Goal: Task Accomplishment & Management: Use online tool/utility

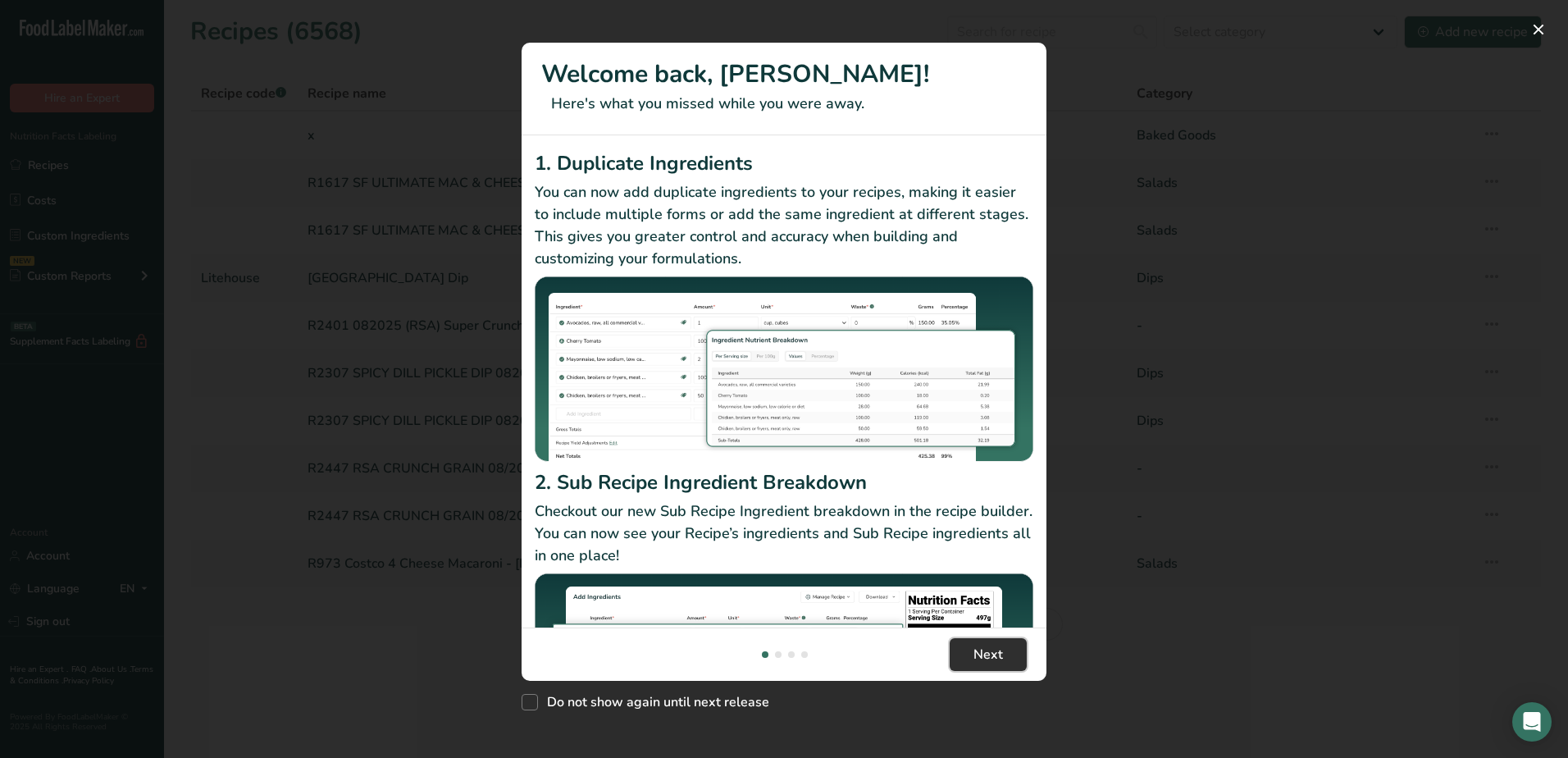
click at [994, 668] on button "Next" at bounding box center [987, 654] width 77 height 32
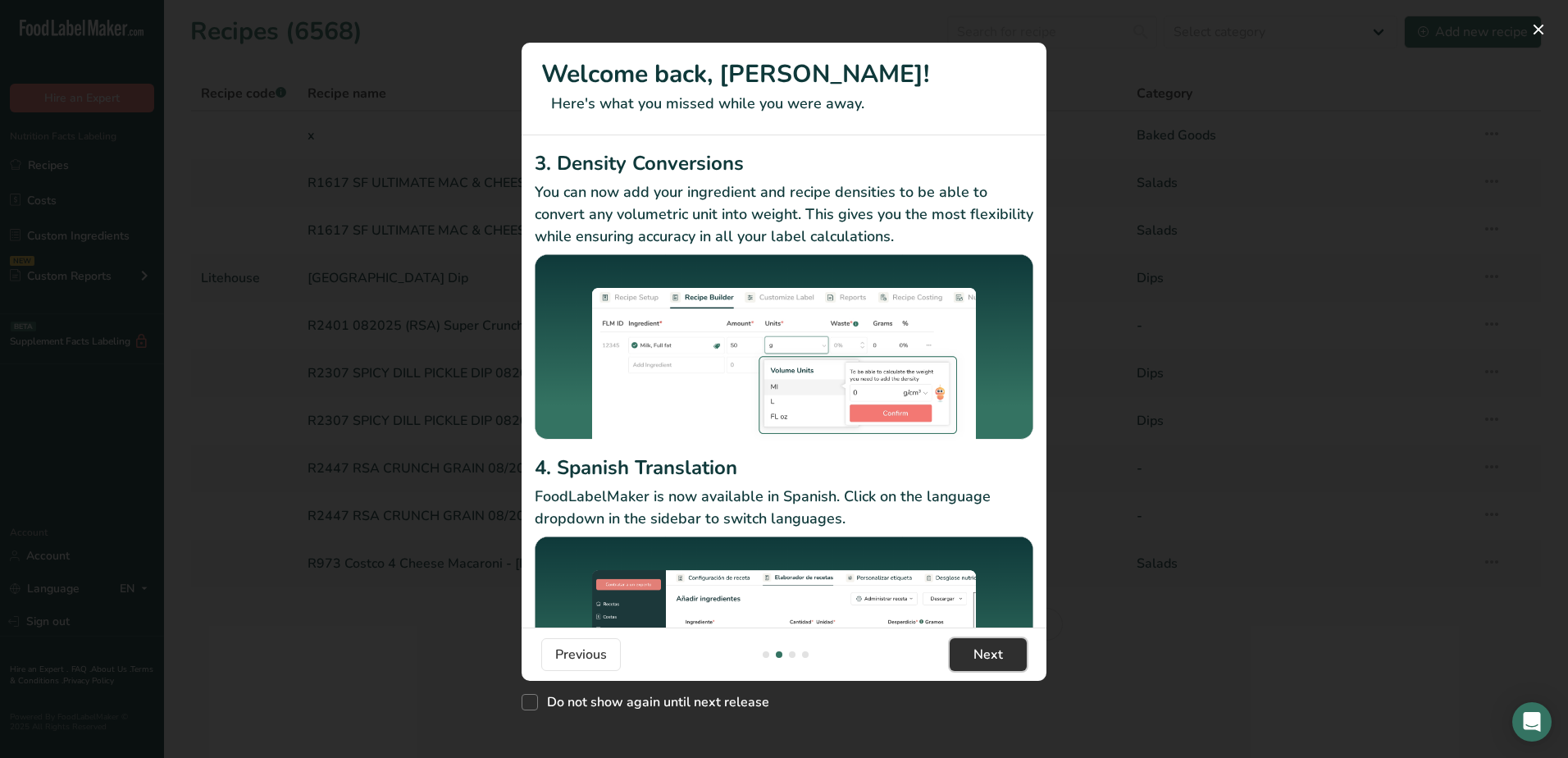
click at [993, 667] on button "Next" at bounding box center [987, 654] width 77 height 32
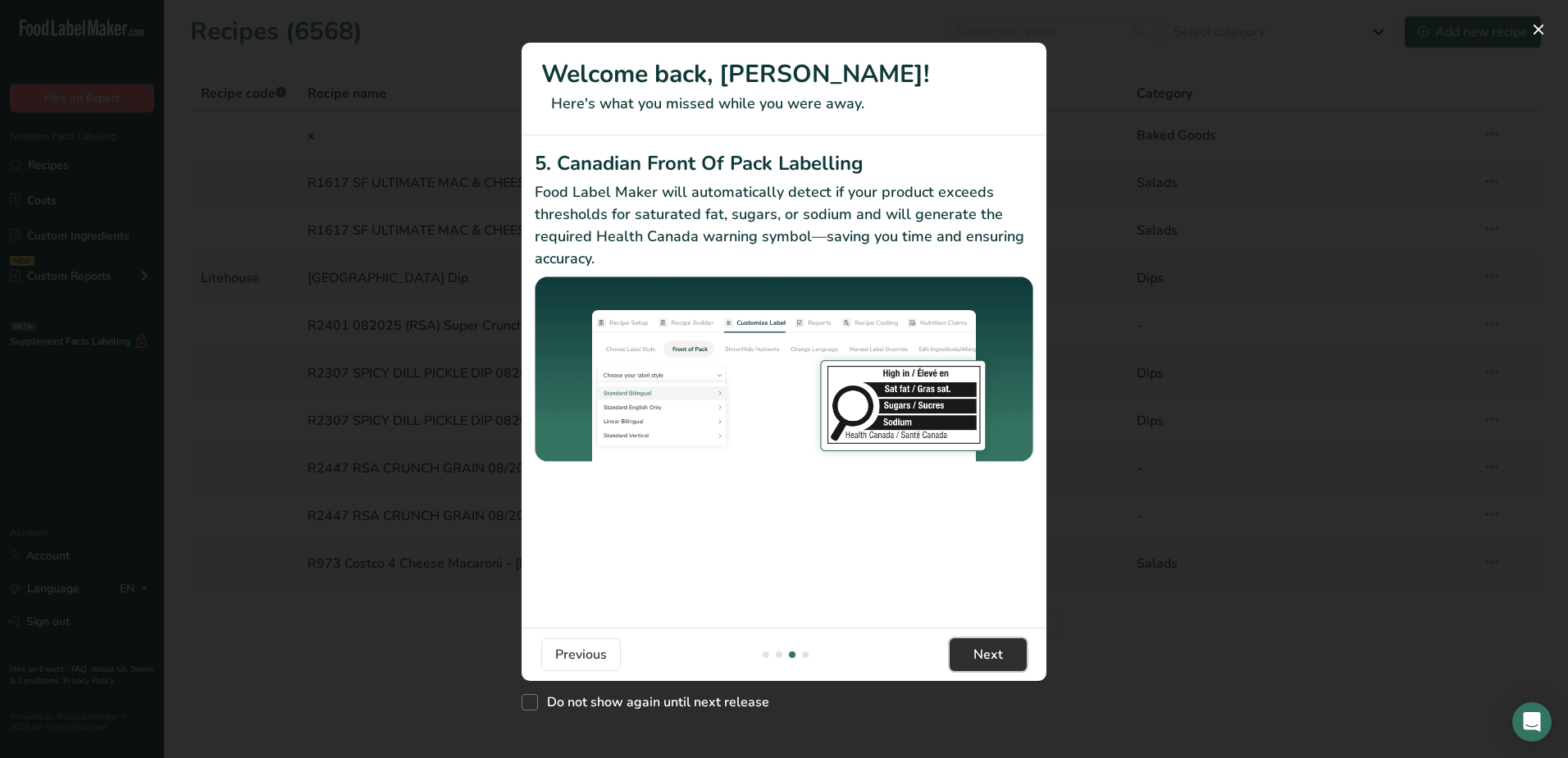
click at [993, 667] on button "Next" at bounding box center [987, 654] width 77 height 32
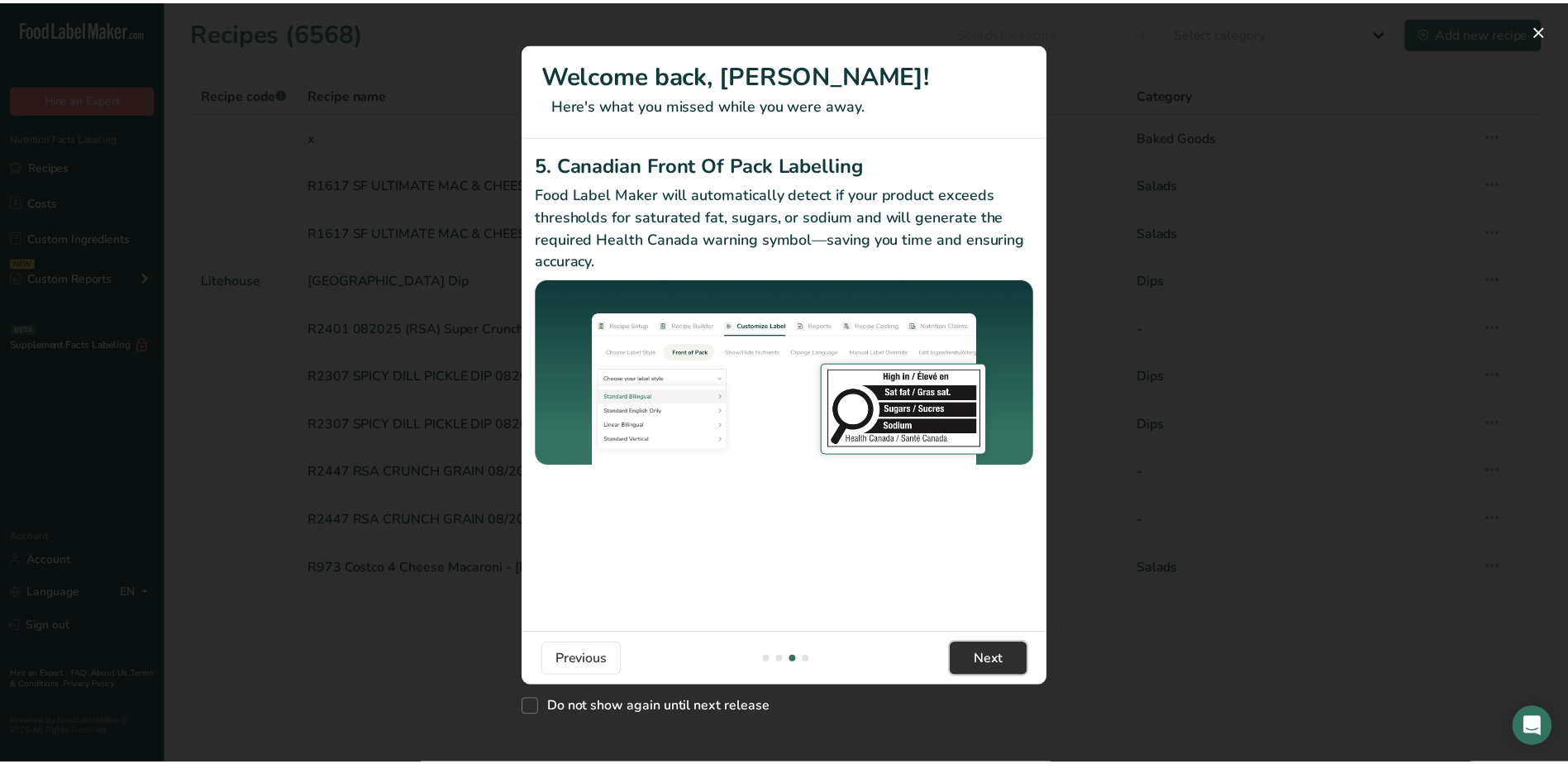
scroll to position [0, 1588]
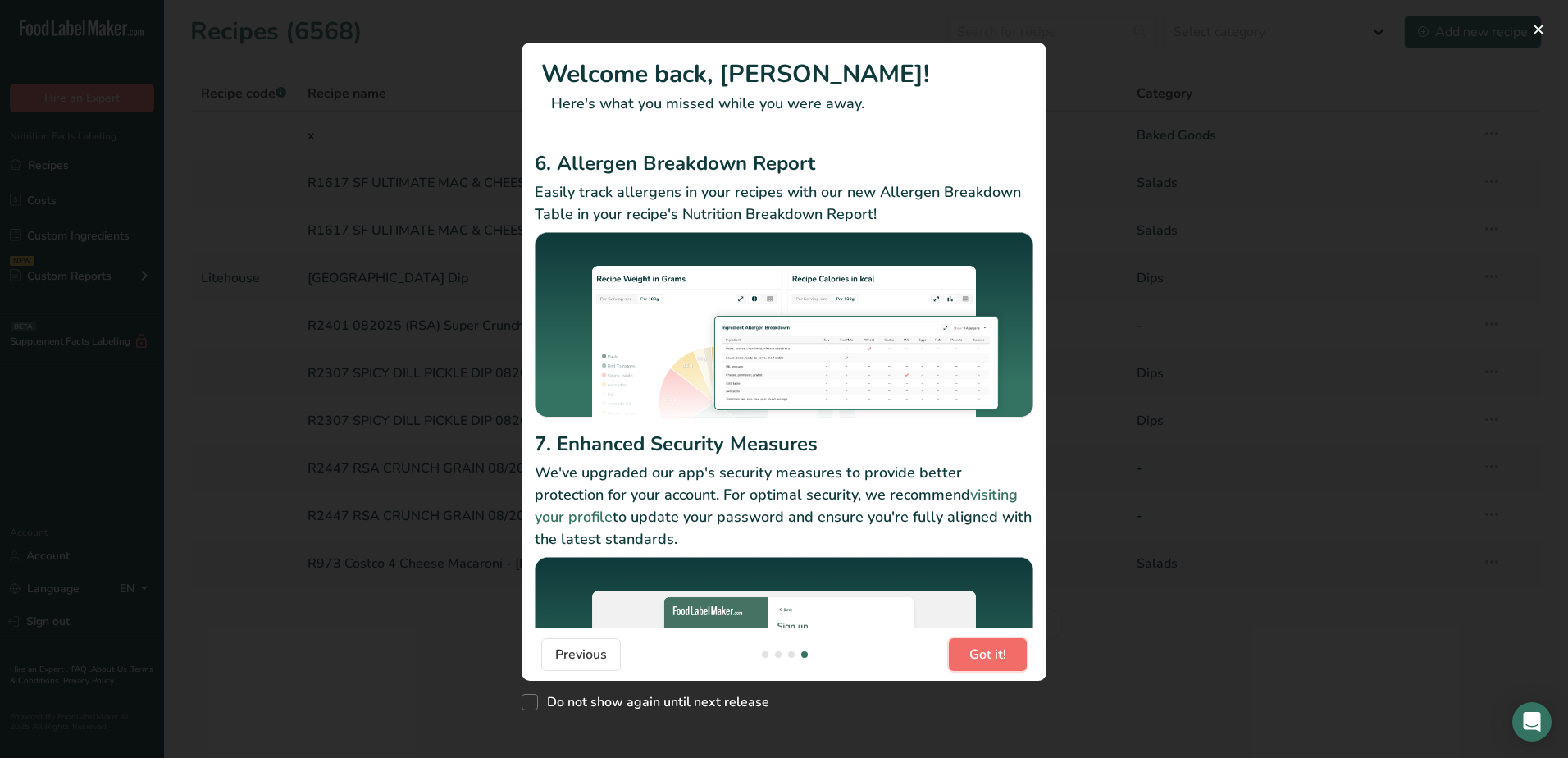
click at [993, 667] on button "Got it!" at bounding box center [987, 654] width 78 height 32
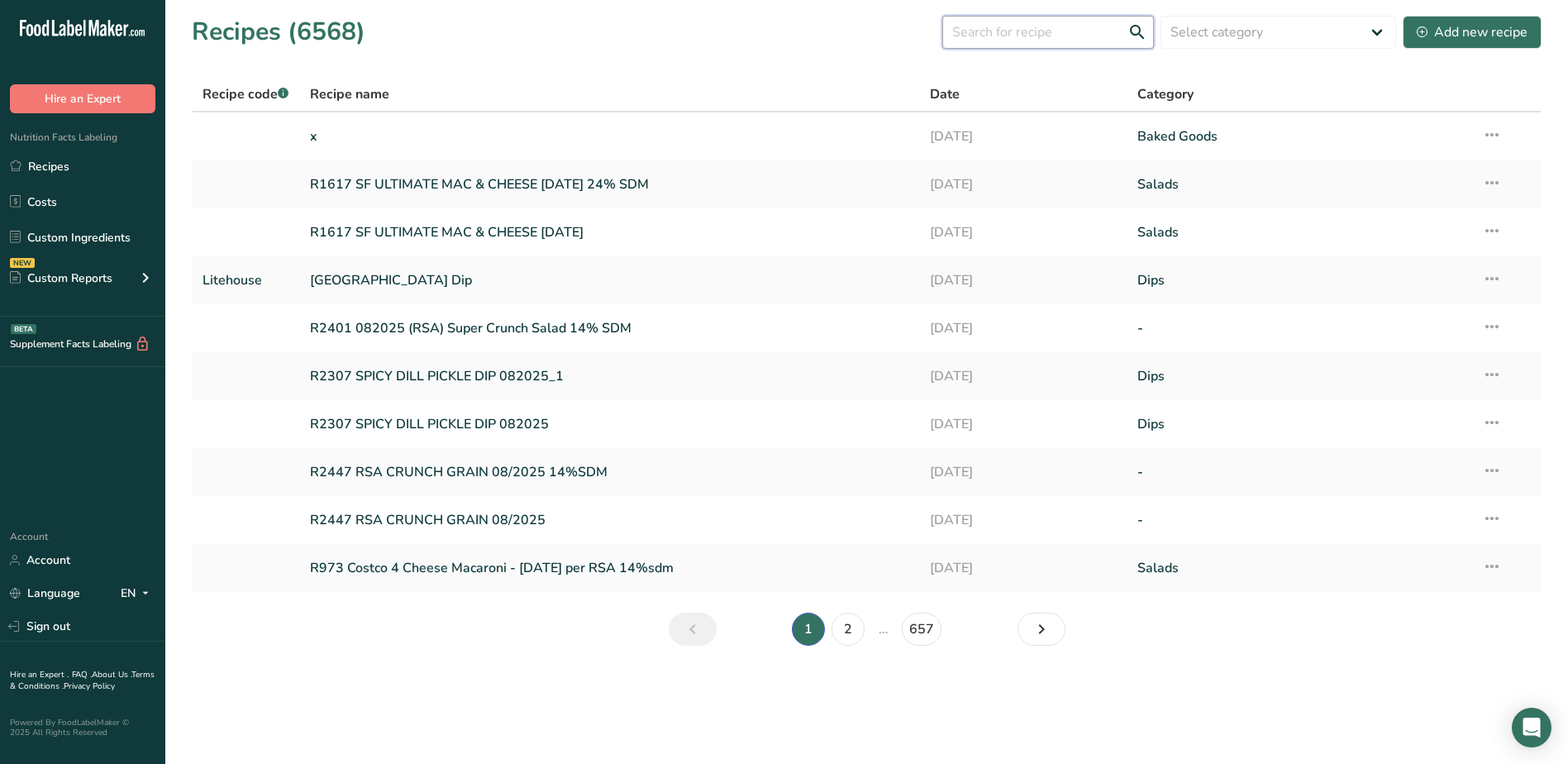
click at [1005, 42] on input "text" at bounding box center [1048, 32] width 212 height 33
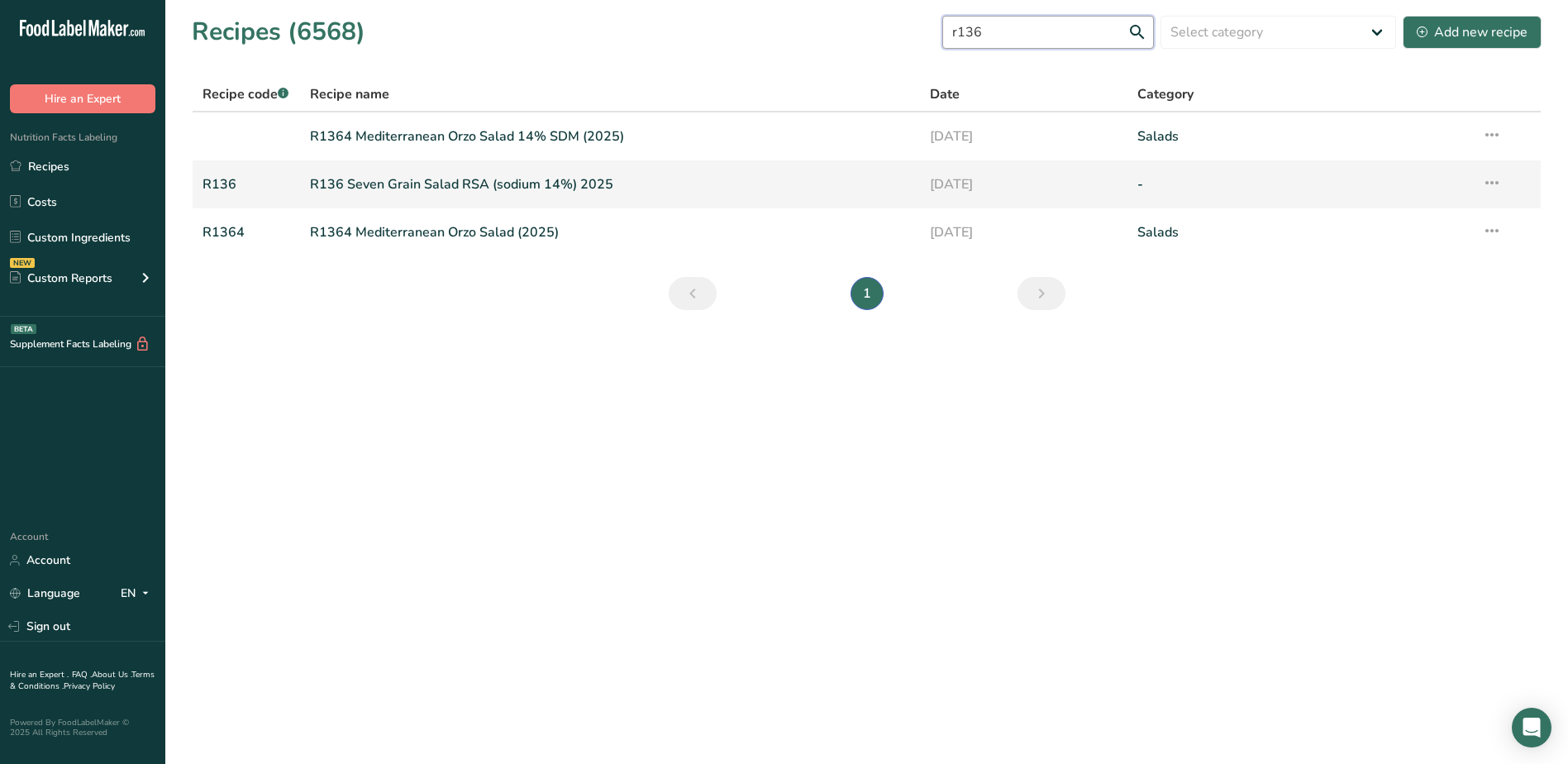
type input "r136"
click at [469, 182] on link "R136 Seven Grain Salad RSA (sodium 14%) 2025" at bounding box center [610, 184] width 601 height 35
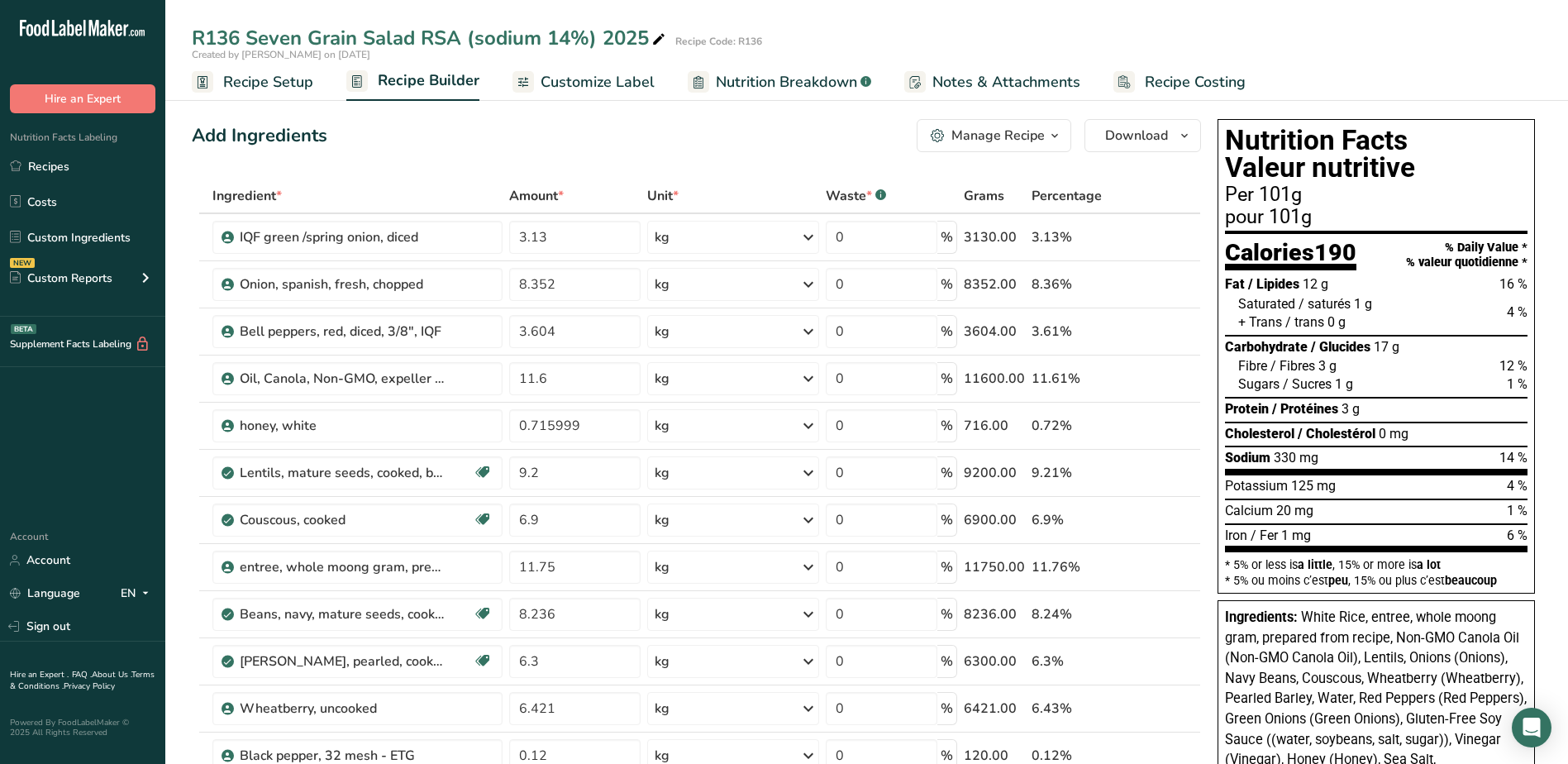
click at [597, 84] on span "Customize Label" at bounding box center [598, 82] width 114 height 22
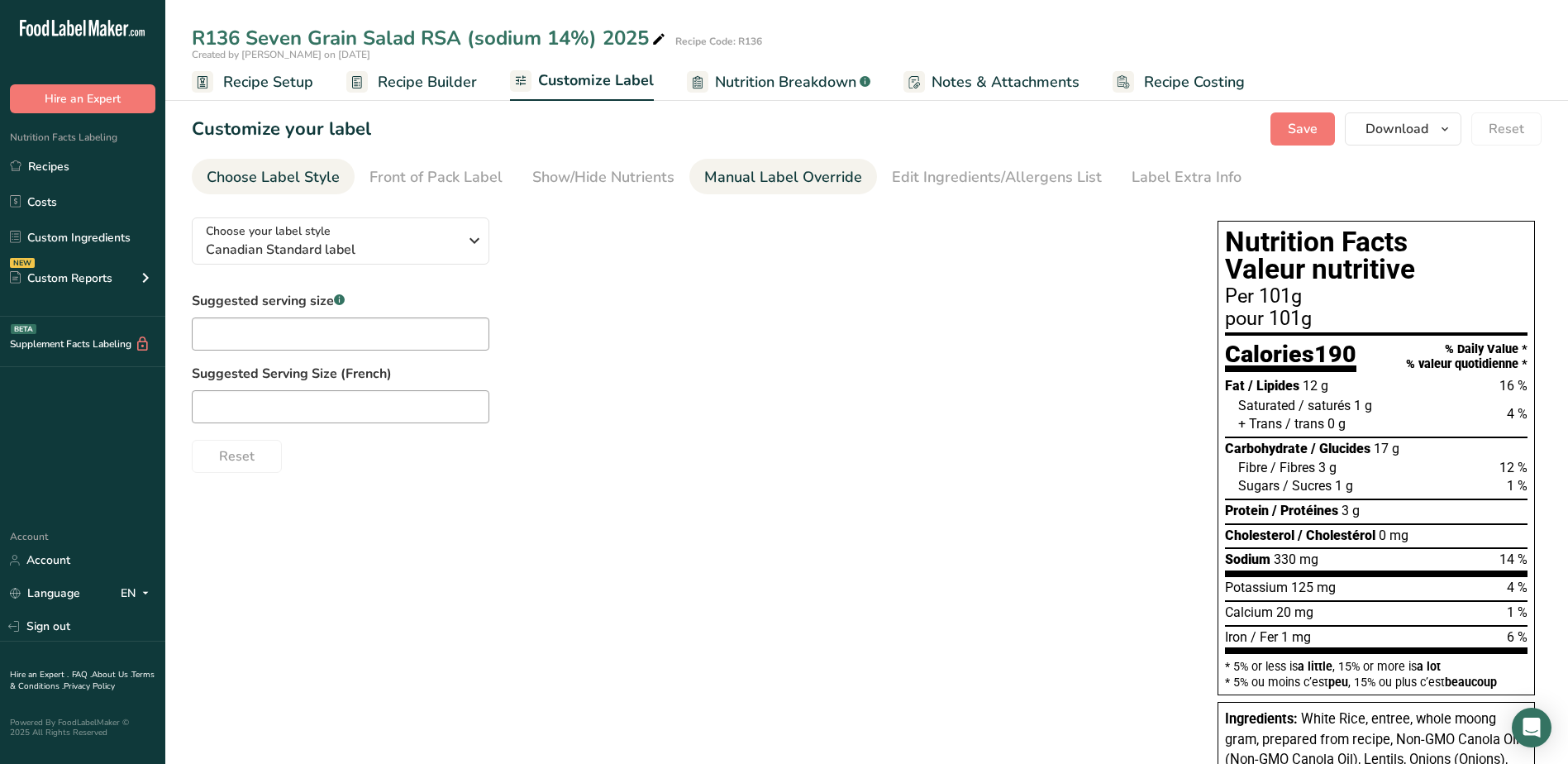
click at [812, 176] on div "Manual Label Override" at bounding box center [783, 177] width 158 height 22
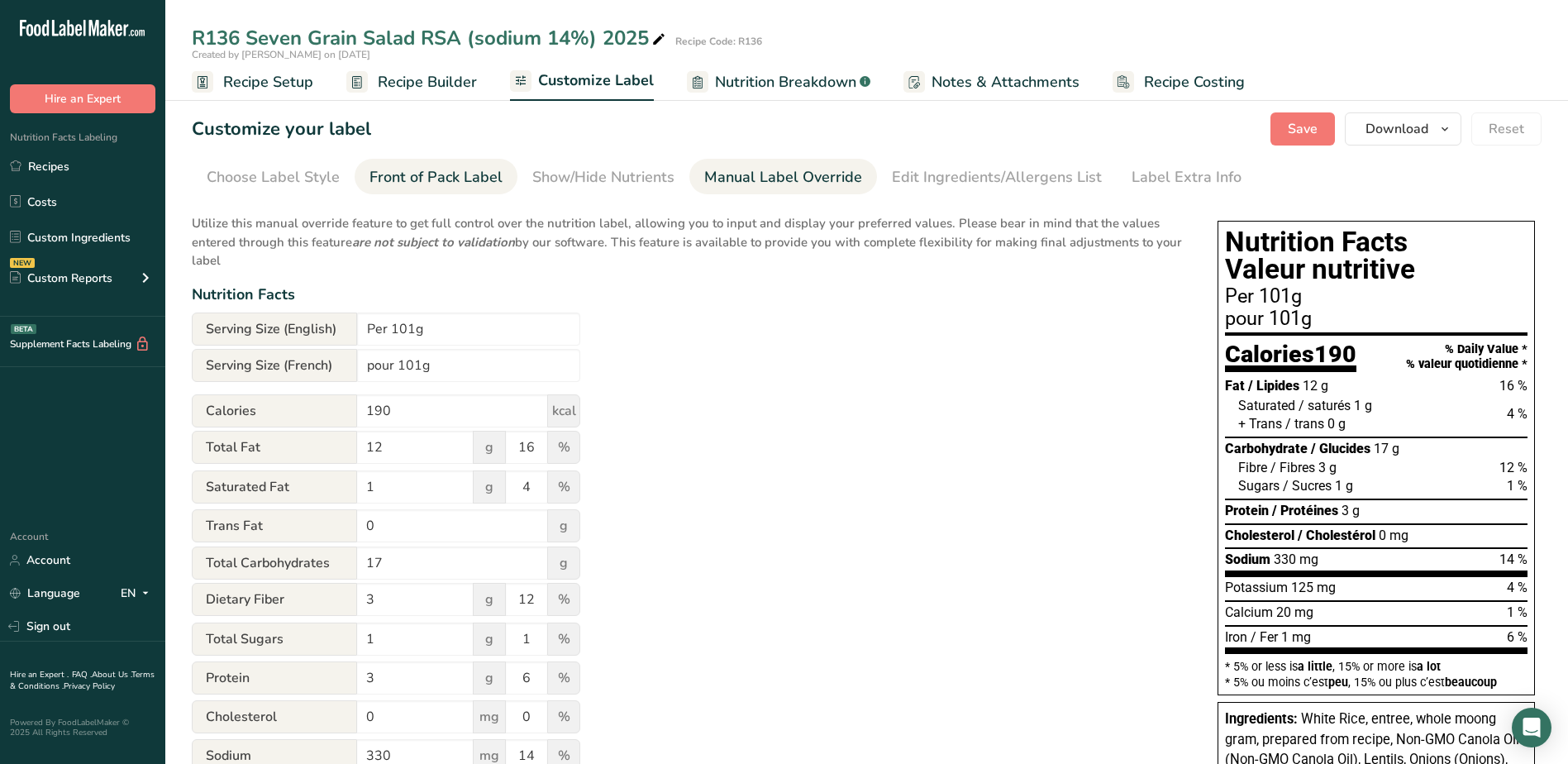
click at [415, 180] on div "Front of Pack Label" at bounding box center [436, 177] width 133 height 22
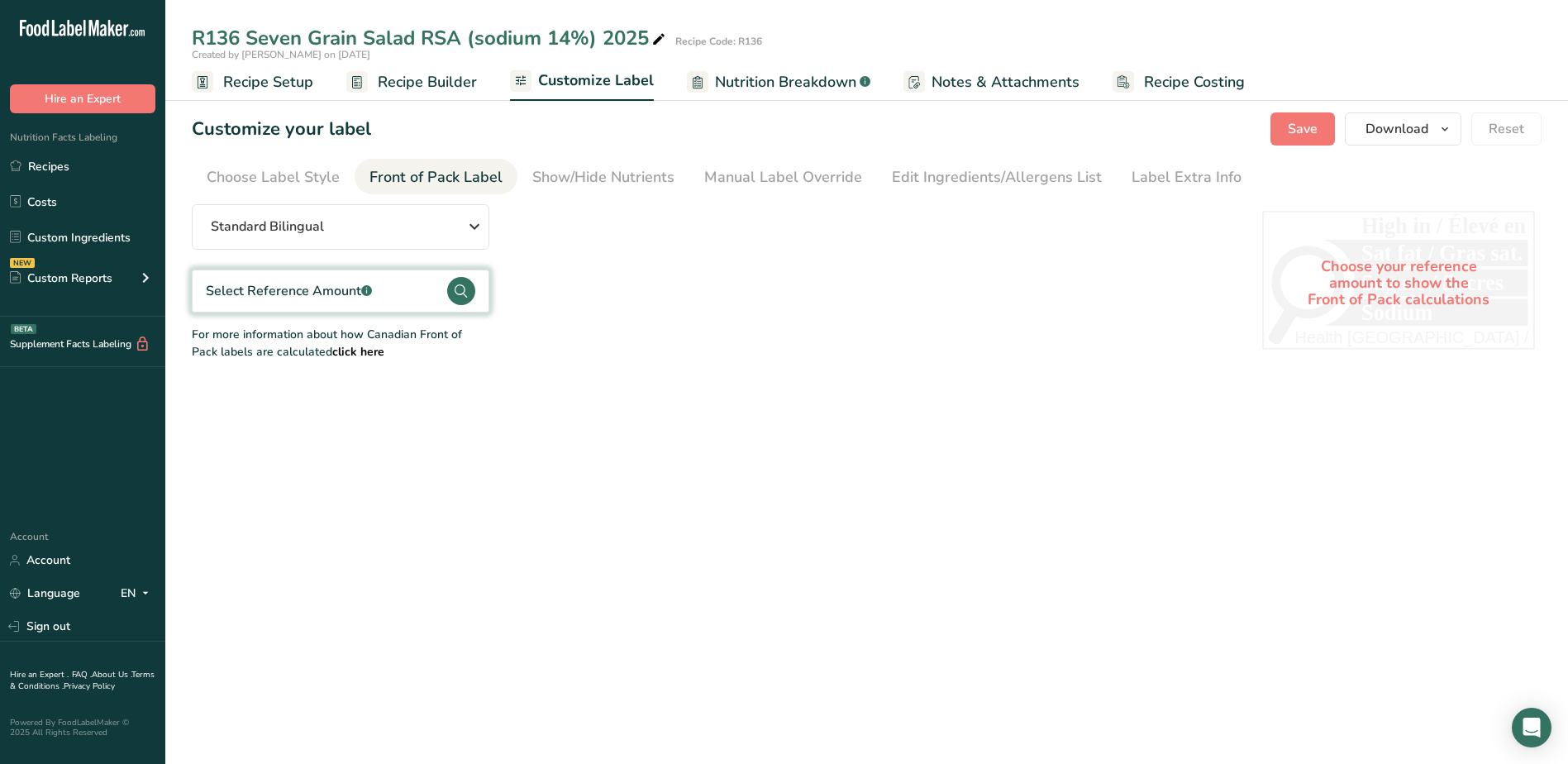
click at [412, 287] on div "Select Reference Amount .a-a{fill:#347362;}.b-a{fill:#fff;}" at bounding box center [340, 291] width 298 height 43
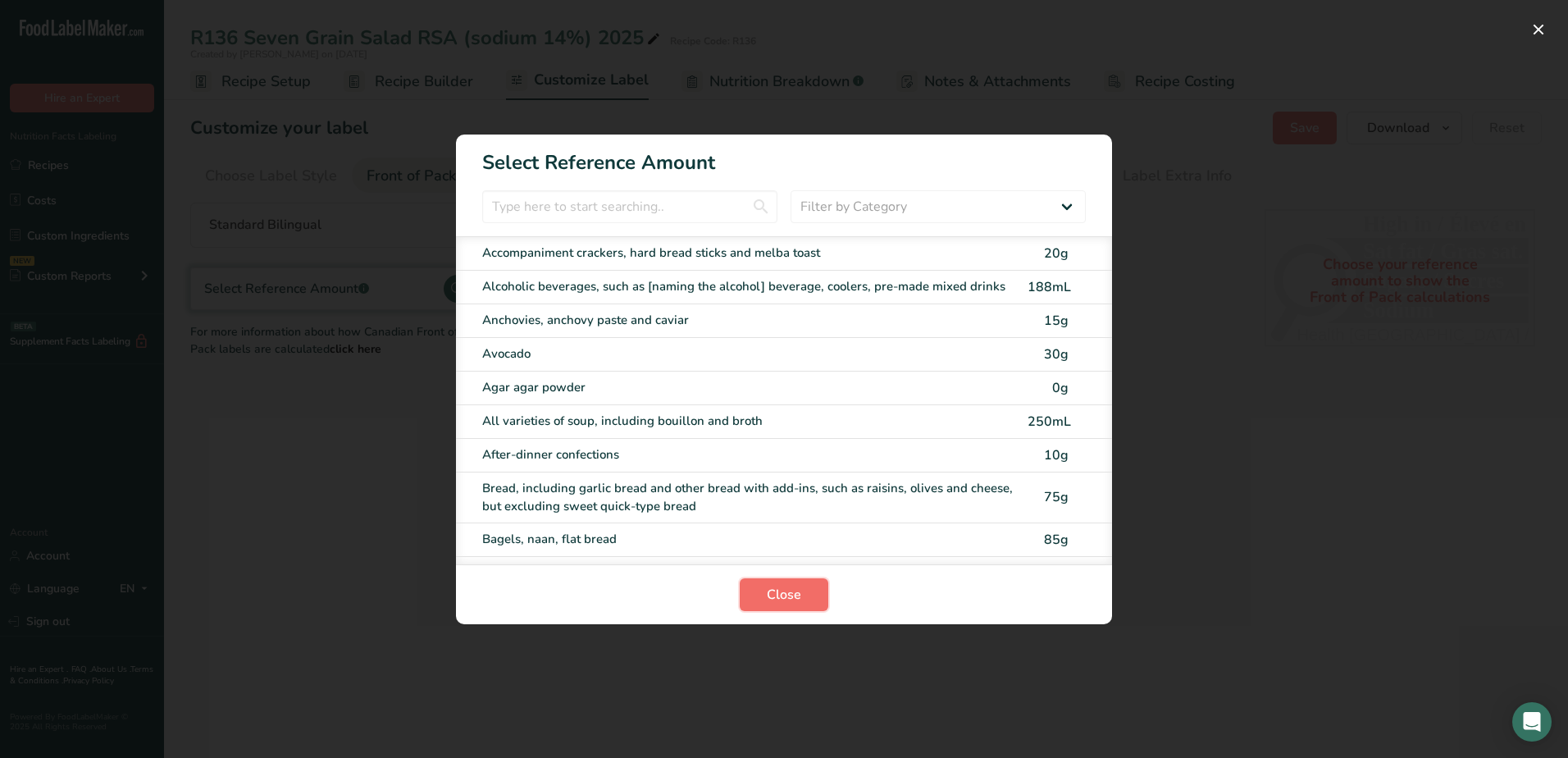
click at [778, 605] on button "Close" at bounding box center [784, 594] width 89 height 32
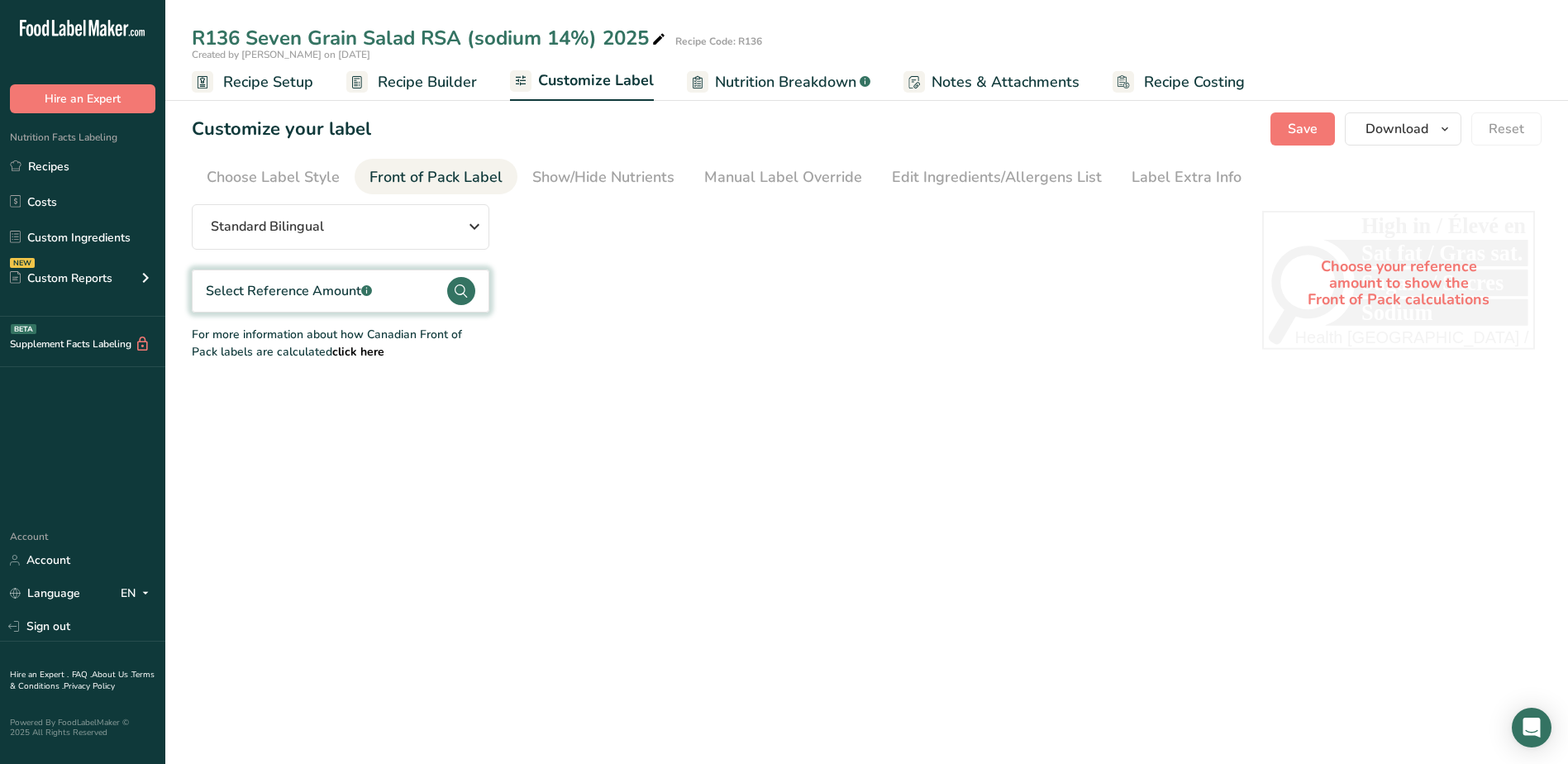
click at [454, 285] on circle at bounding box center [462, 291] width 28 height 28
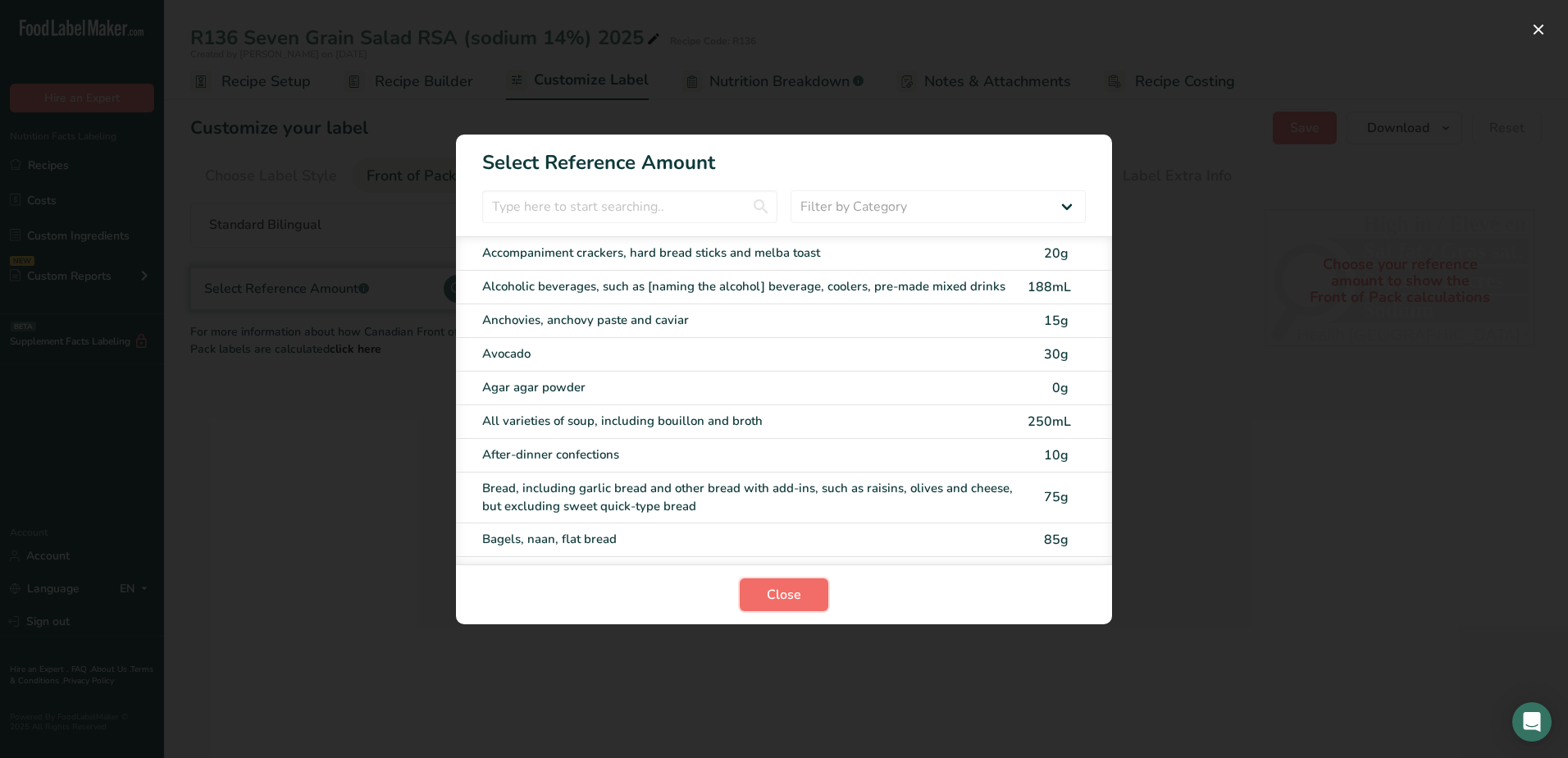
click at [768, 599] on span "Close" at bounding box center [784, 594] width 34 height 19
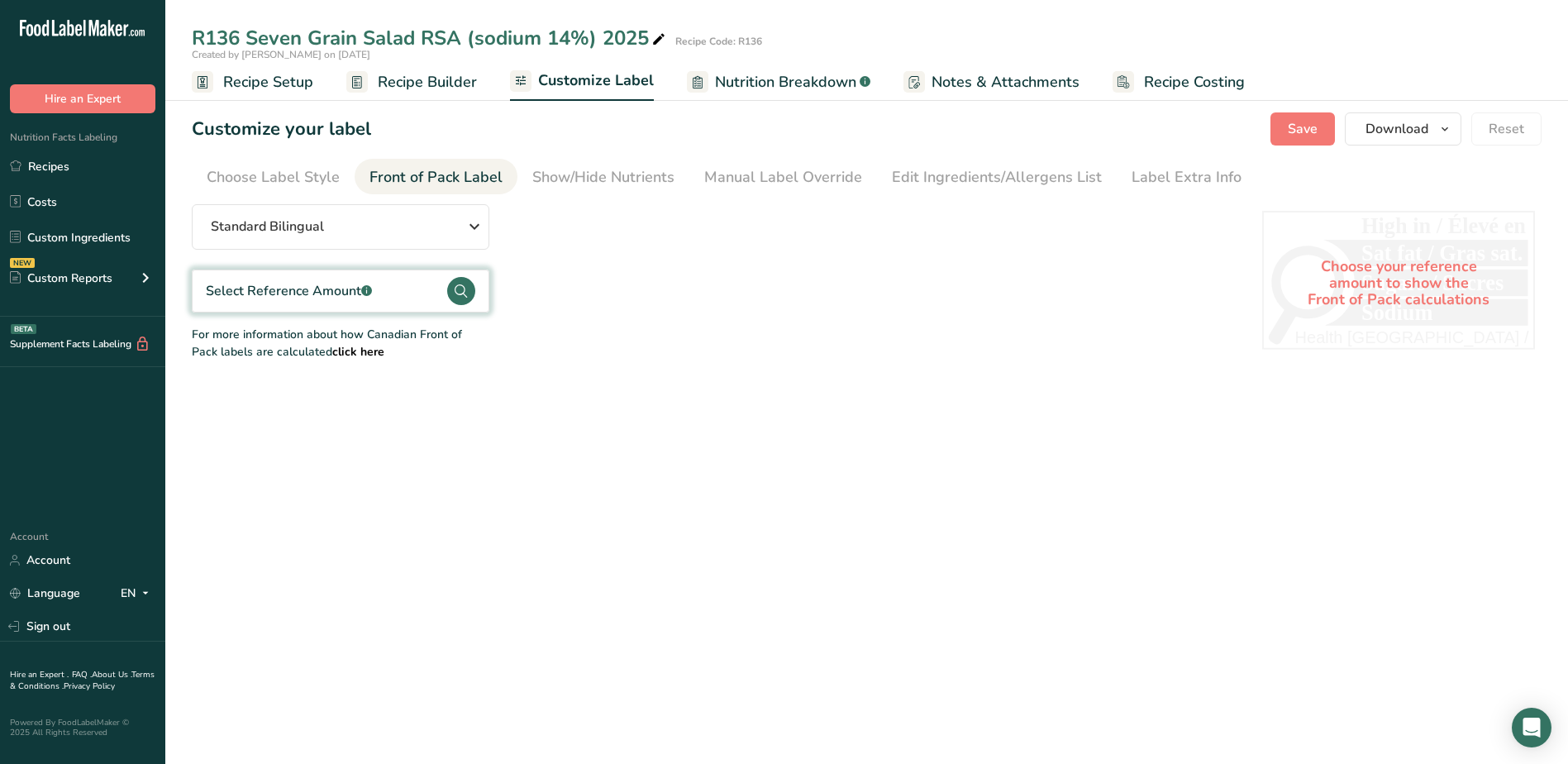
click at [284, 90] on span "Recipe Setup" at bounding box center [268, 82] width 90 height 22
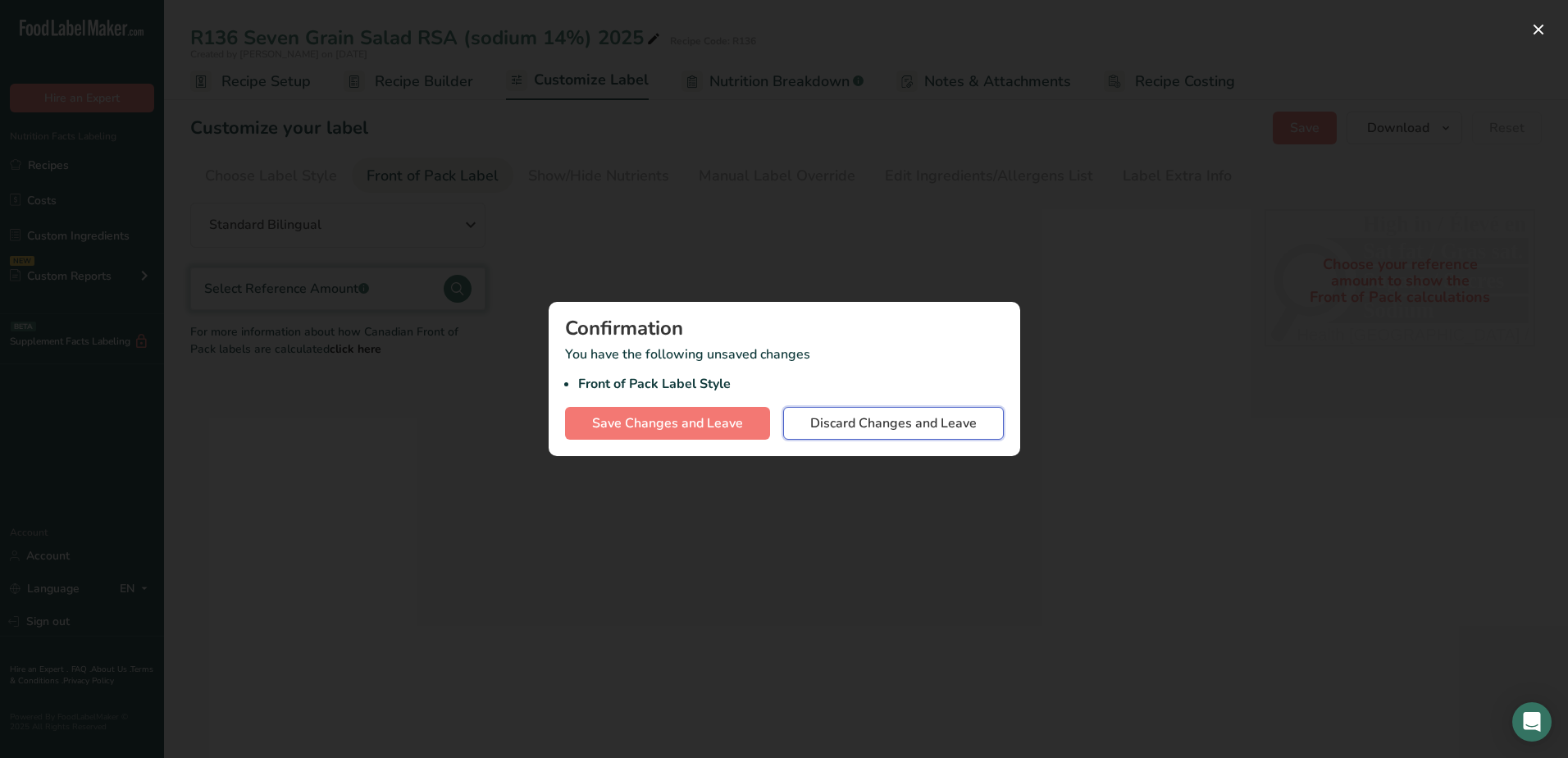
click at [831, 428] on span "Discard Changes and Leave" at bounding box center [894, 423] width 167 height 19
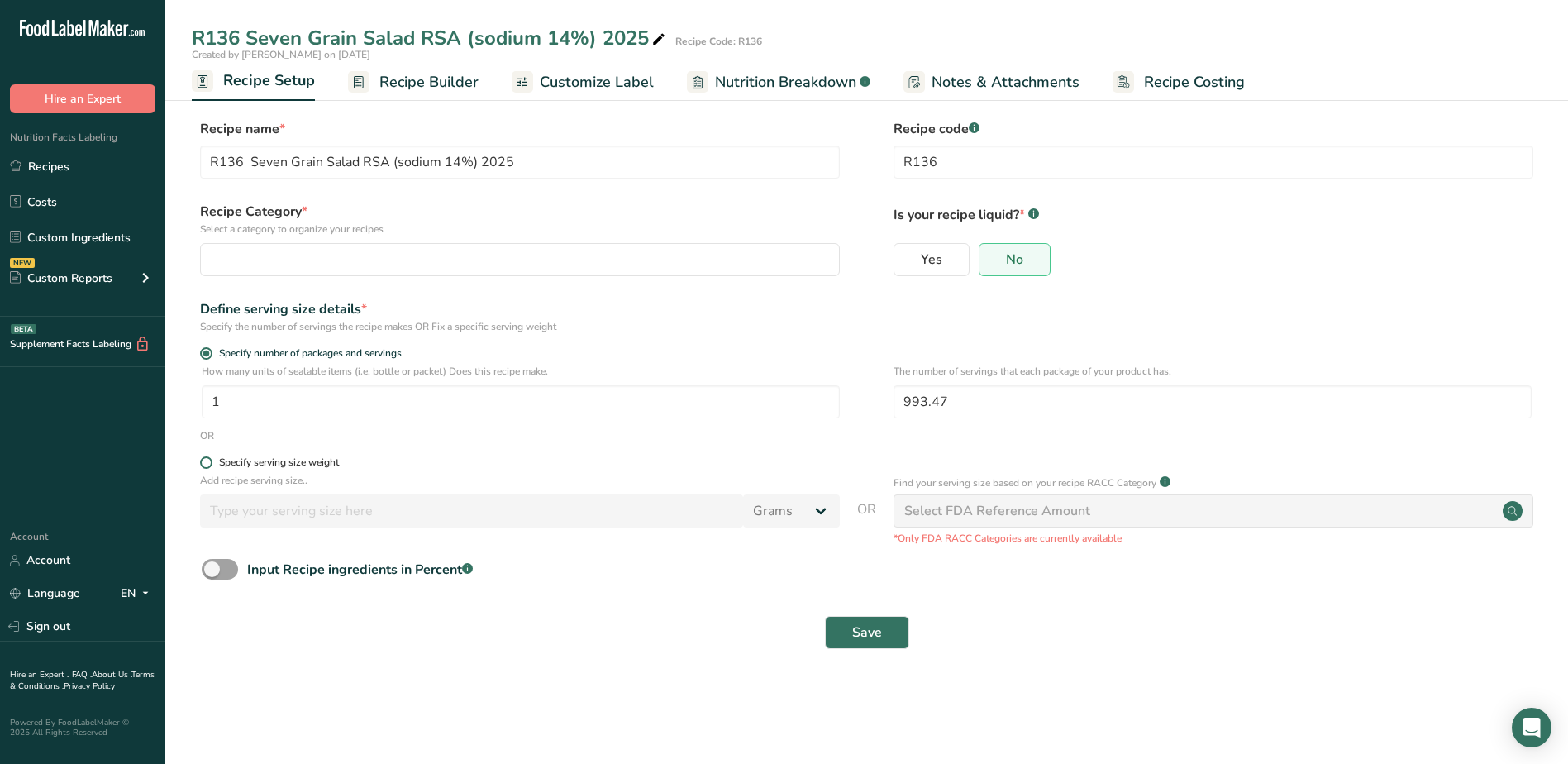
click at [218, 461] on span "Specify serving size weight" at bounding box center [276, 462] width 127 height 12
click at [211, 461] on input "Specify serving size weight" at bounding box center [205, 463] width 11 height 11
radio input "true"
radio input "false"
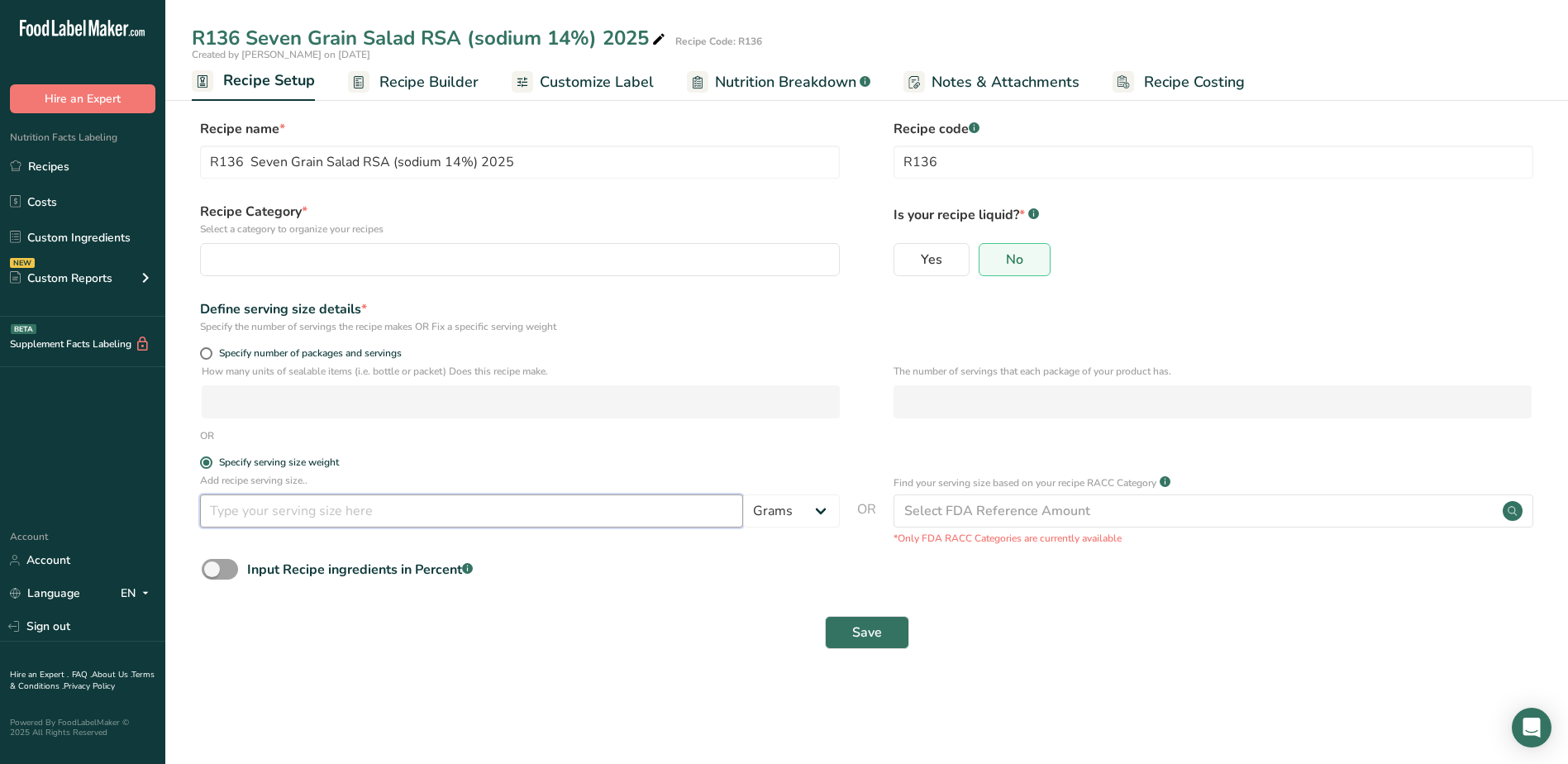
click at [245, 516] on input "number" at bounding box center [471, 510] width 543 height 33
type input "100"
click at [867, 634] on span "Save" at bounding box center [867, 632] width 30 height 20
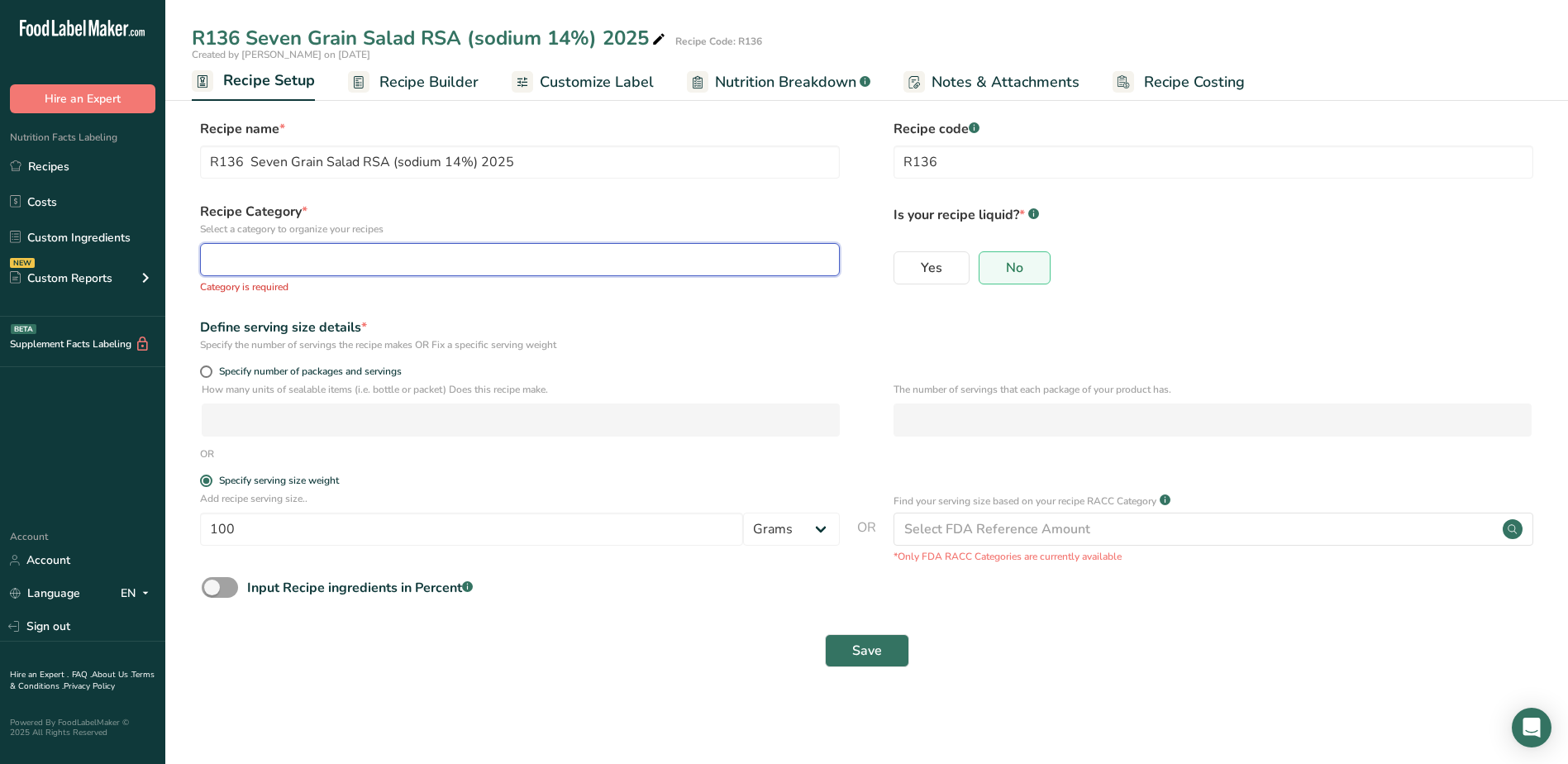
click at [711, 267] on div "button" at bounding box center [515, 259] width 608 height 20
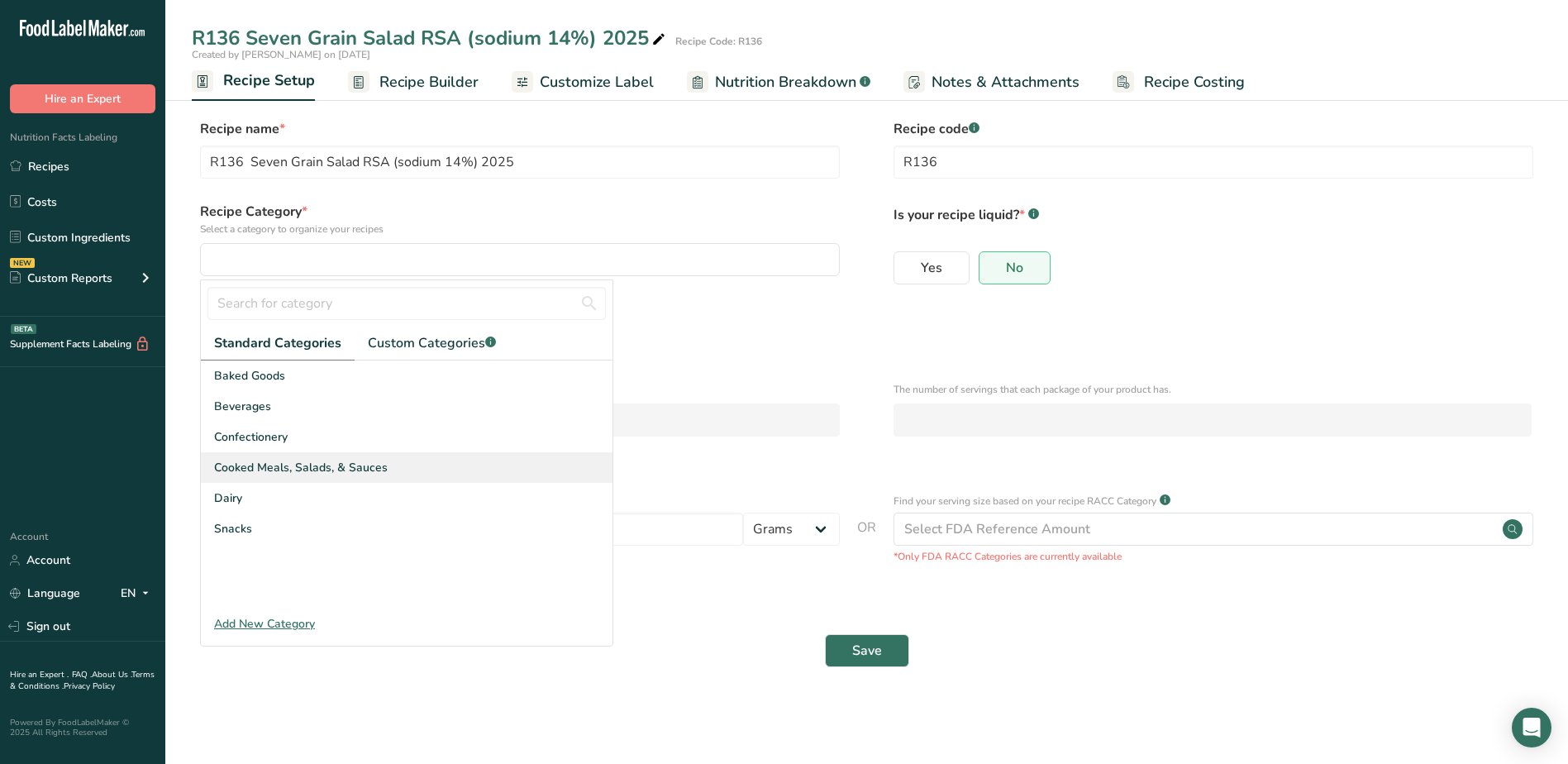
click at [335, 468] on span "Cooked Meals, Salads, & Sauces" at bounding box center [301, 467] width 173 height 18
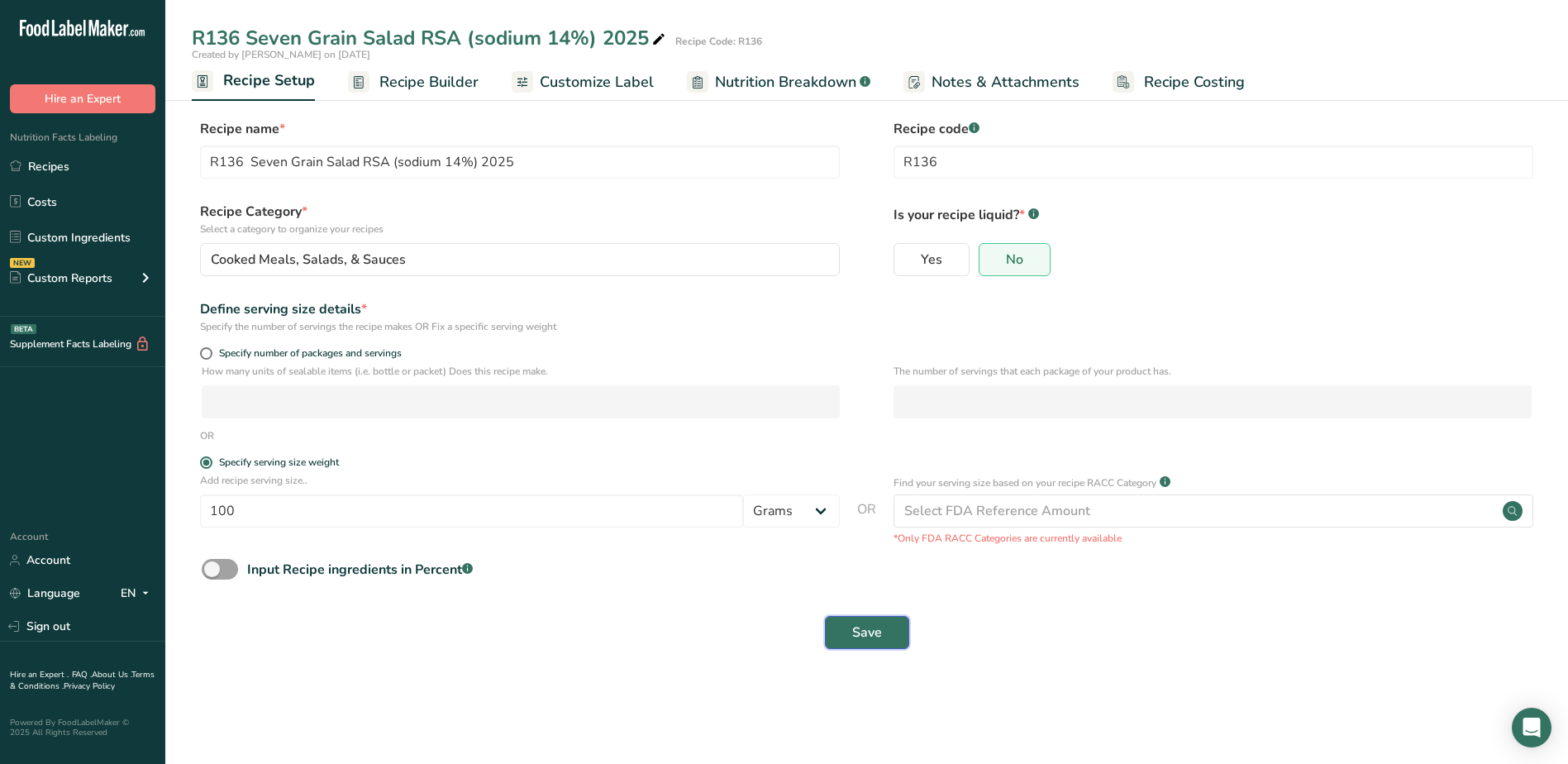
drag, startPoint x: 861, startPoint y: 628, endPoint x: 585, endPoint y: 652, distance: 277.0
click at [860, 627] on span "Save" at bounding box center [867, 632] width 30 height 20
